Goal: Task Accomplishment & Management: Use online tool/utility

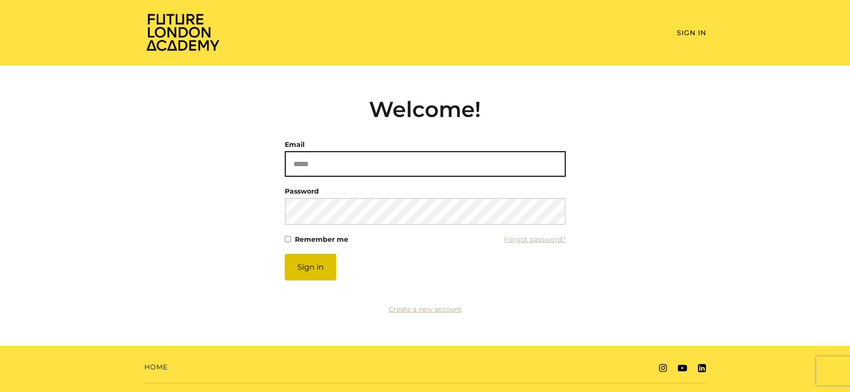
type input "**********"
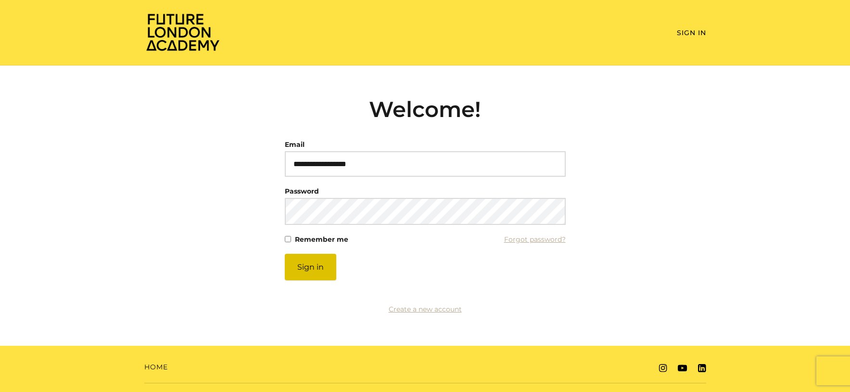
click at [316, 266] on button "Sign in" at bounding box center [310, 266] width 51 height 26
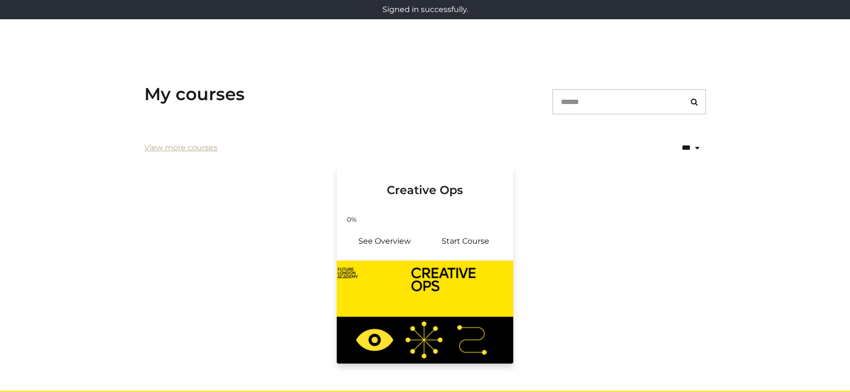
scroll to position [119, 0]
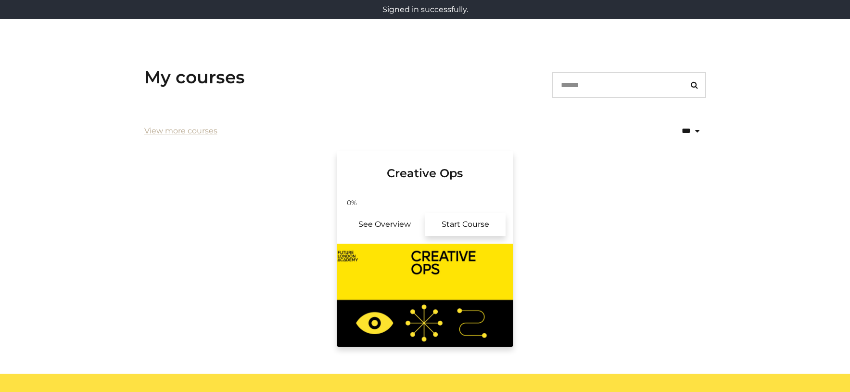
click at [453, 223] on link "Start Course" at bounding box center [465, 224] width 81 height 23
